Goal: Use online tool/utility: Utilize a website feature to perform a specific function

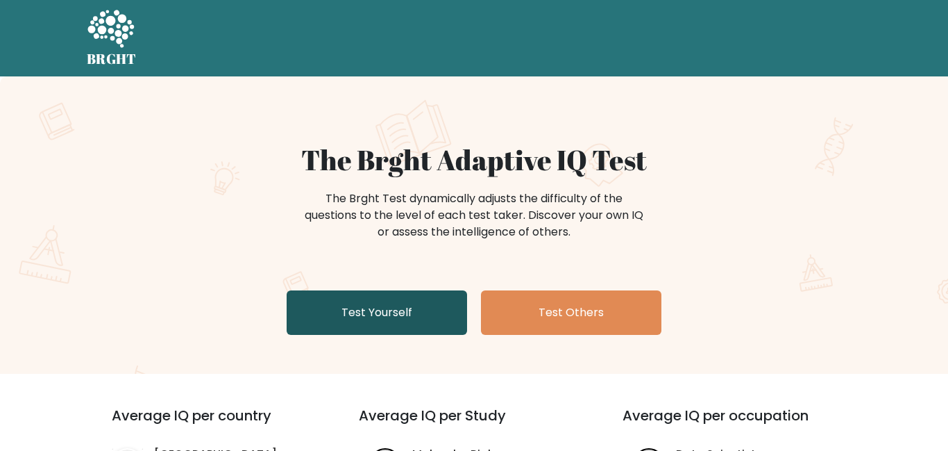
click at [395, 317] on link "Test Yourself" at bounding box center [377, 312] width 181 height 44
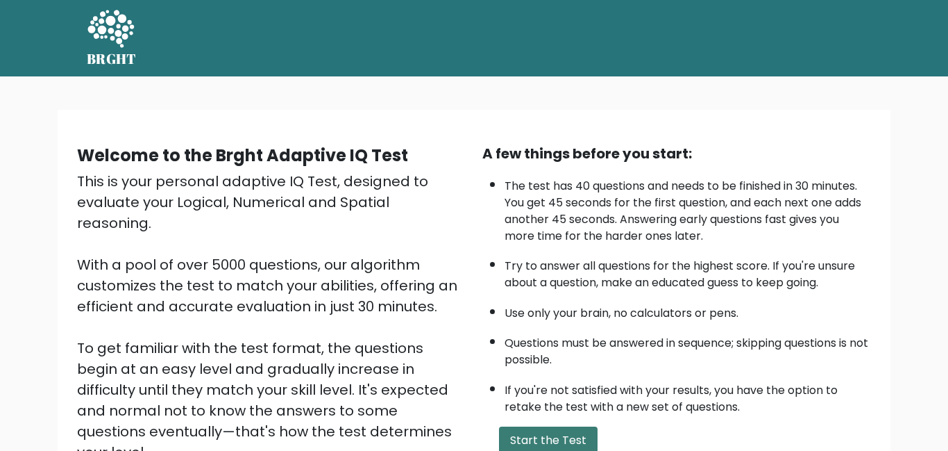
click at [519, 426] on button "Start the Test" at bounding box center [548, 440] width 99 height 28
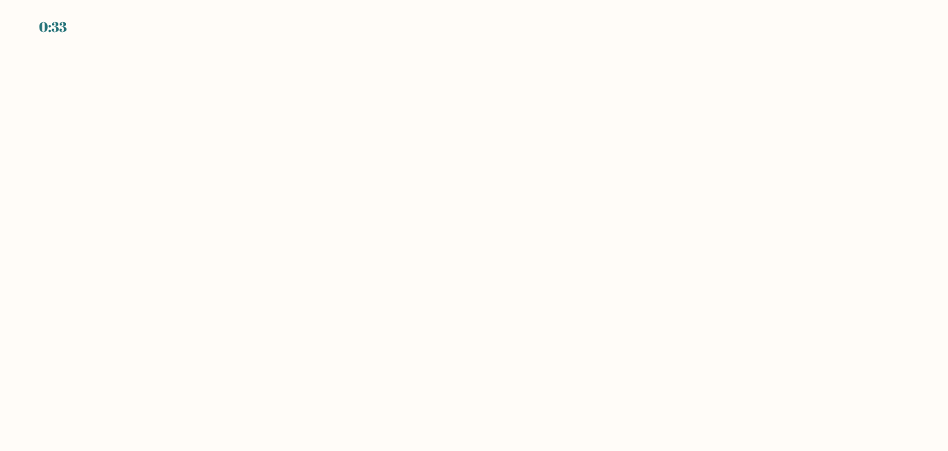
click at [50, 33] on div "0:33" at bounding box center [53, 27] width 28 height 21
click at [343, 160] on body "0:31" at bounding box center [474, 225] width 948 height 451
